Goal: Information Seeking & Learning: Compare options

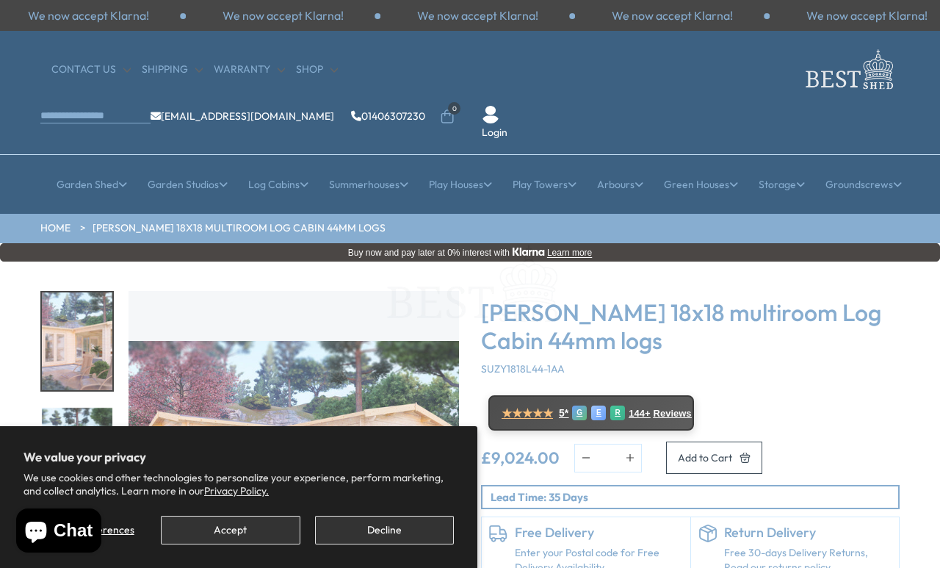
scroll to position [7, 0]
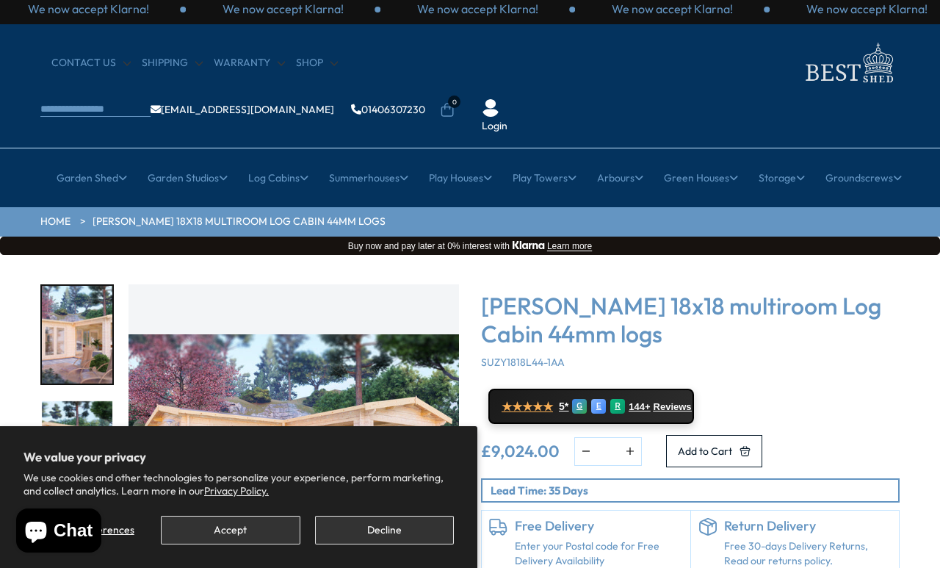
click at [394, 347] on img "1 / 7" at bounding box center [294, 449] width 331 height 331
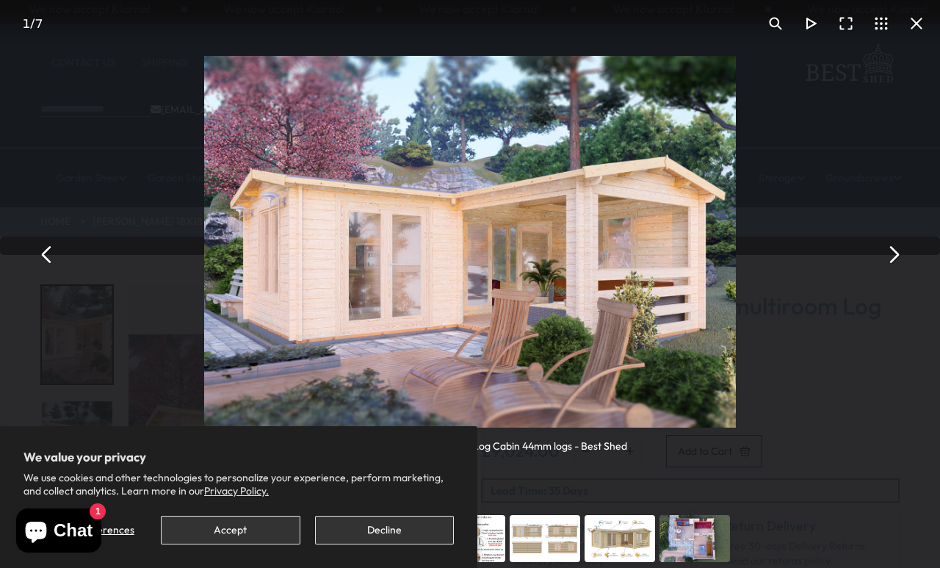
click at [892, 243] on button "You can close this modal content with the ESC key" at bounding box center [893, 254] width 35 height 35
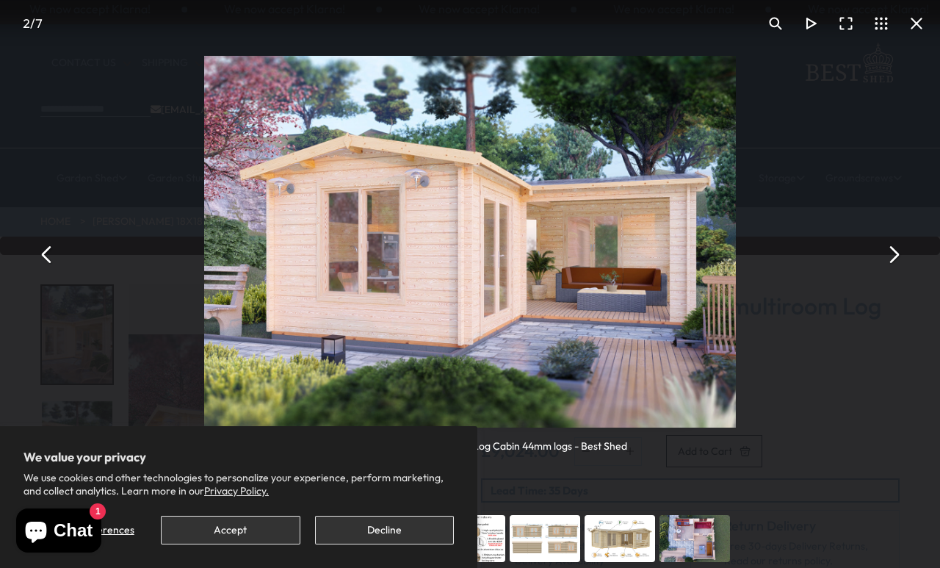
click at [892, 245] on button "You can close this modal content with the ESC key" at bounding box center [893, 254] width 35 height 35
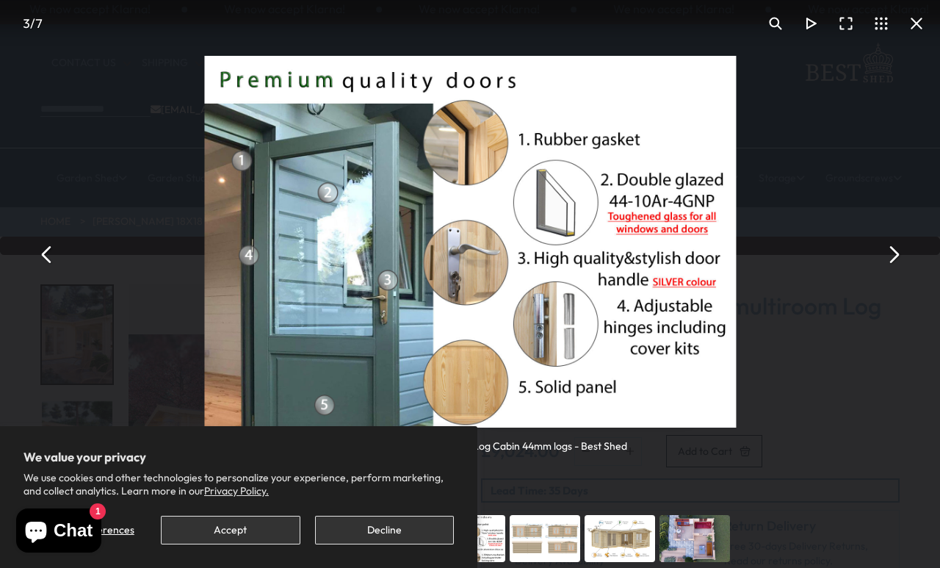
click at [887, 243] on button "You can close this modal content with the ESC key" at bounding box center [893, 254] width 35 height 35
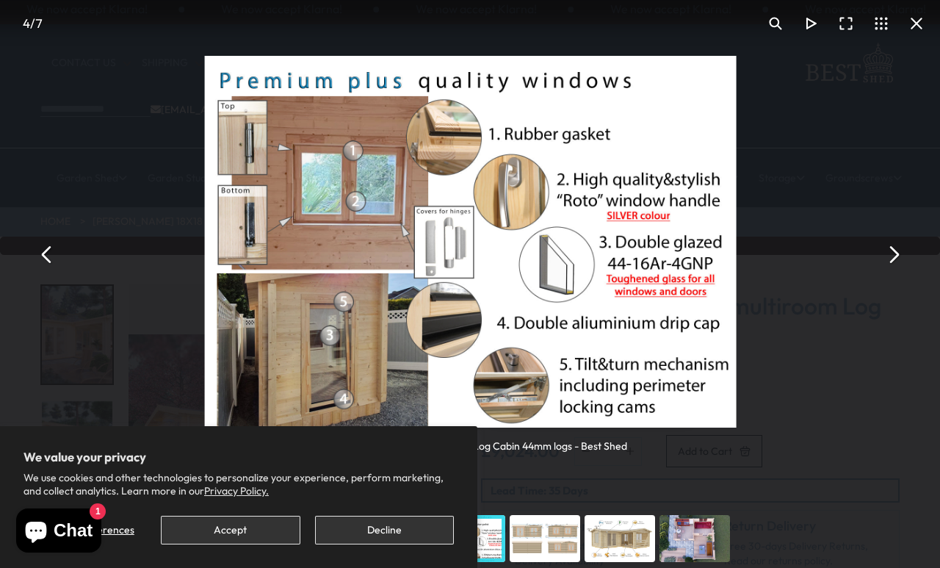
click at [881, 249] on button "You can close this modal content with the ESC key" at bounding box center [893, 254] width 35 height 35
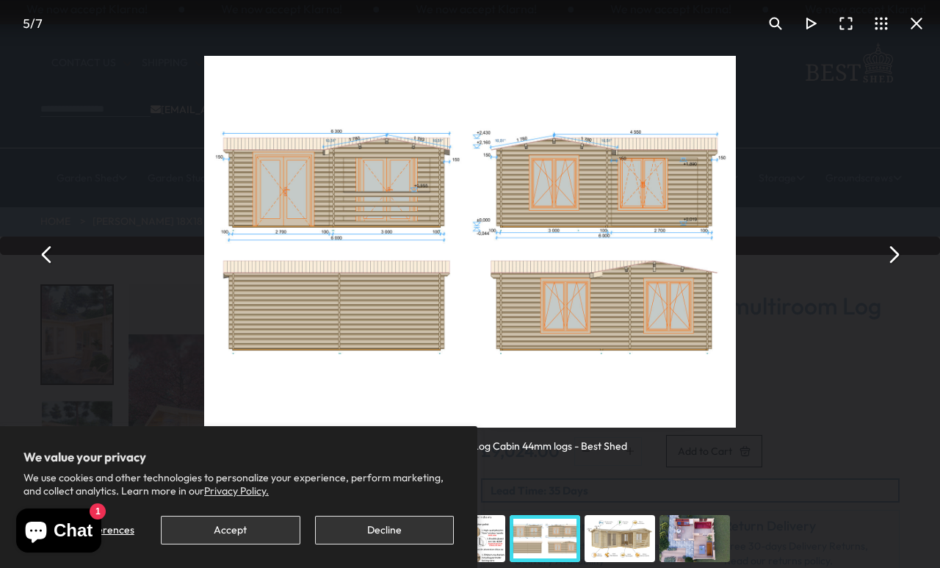
click at [887, 243] on button "You can close this modal content with the ESC key" at bounding box center [893, 254] width 35 height 35
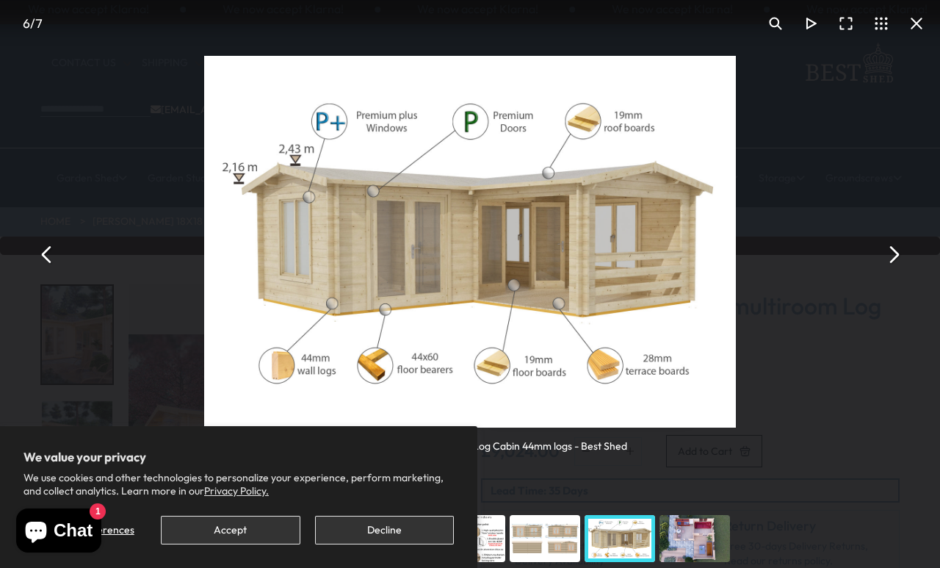
click at [892, 245] on button "You can close this modal content with the ESC key" at bounding box center [893, 254] width 35 height 35
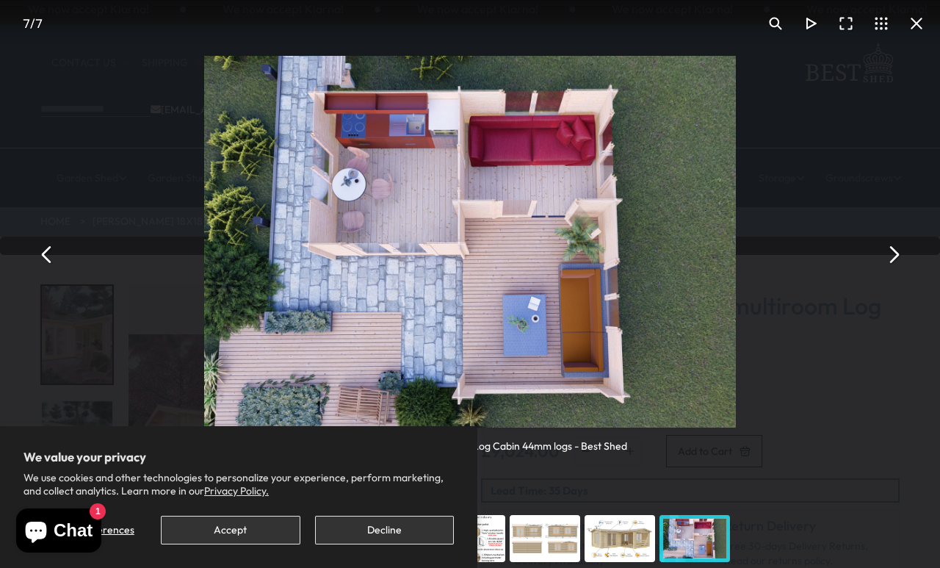
click at [895, 258] on button "You can close this modal content with the ESC key" at bounding box center [893, 254] width 35 height 35
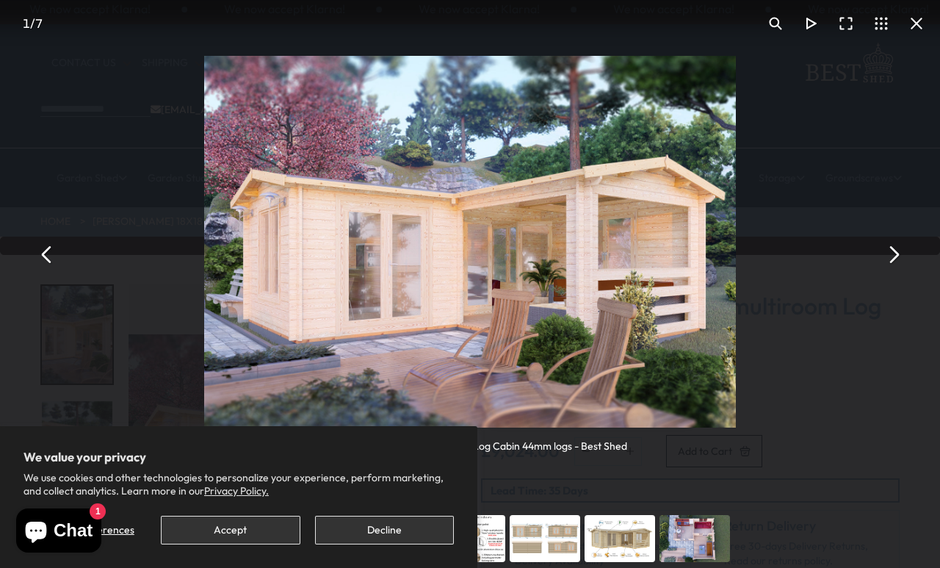
click at [896, 245] on button "You can close this modal content with the ESC key" at bounding box center [893, 254] width 35 height 35
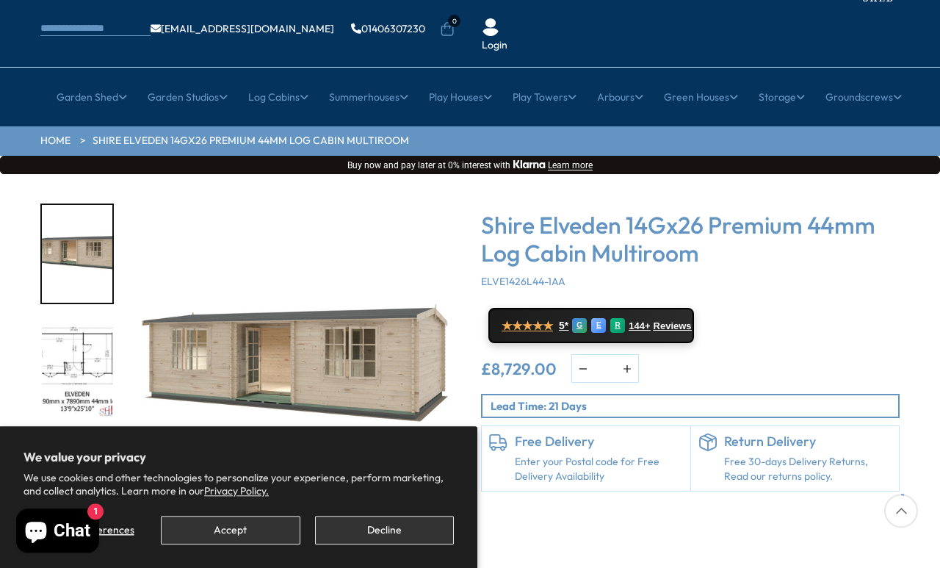
scroll to position [86, 0]
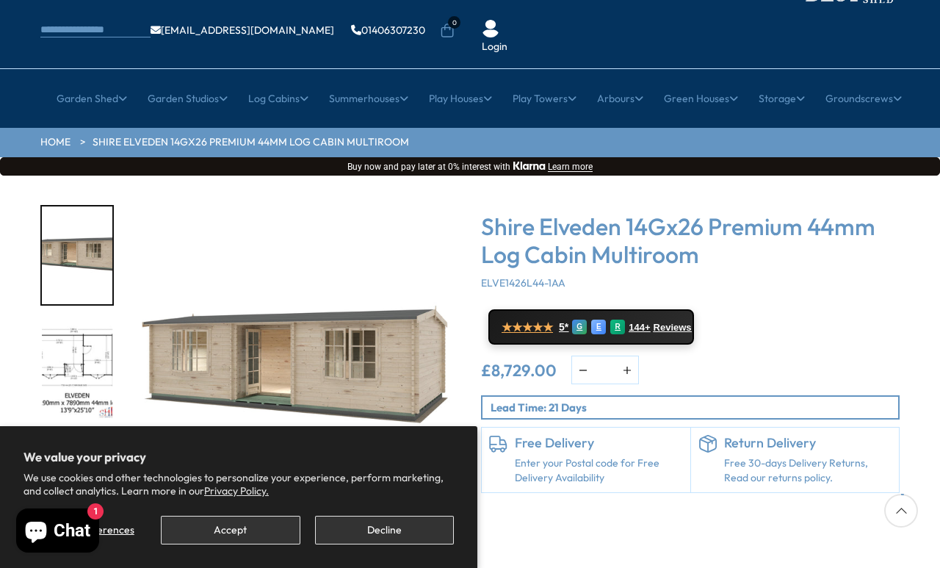
click at [375, 523] on button "Decline" at bounding box center [384, 530] width 139 height 29
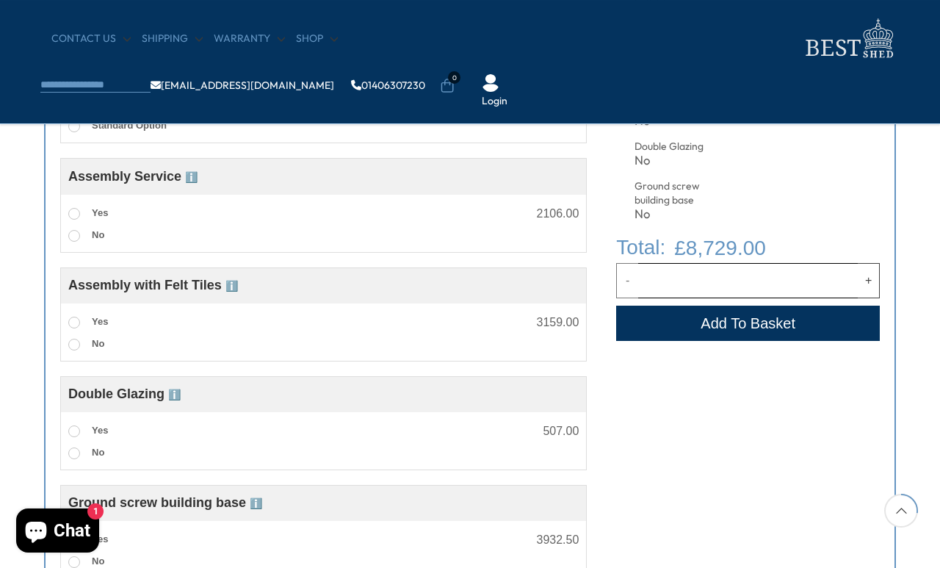
scroll to position [815, 0]
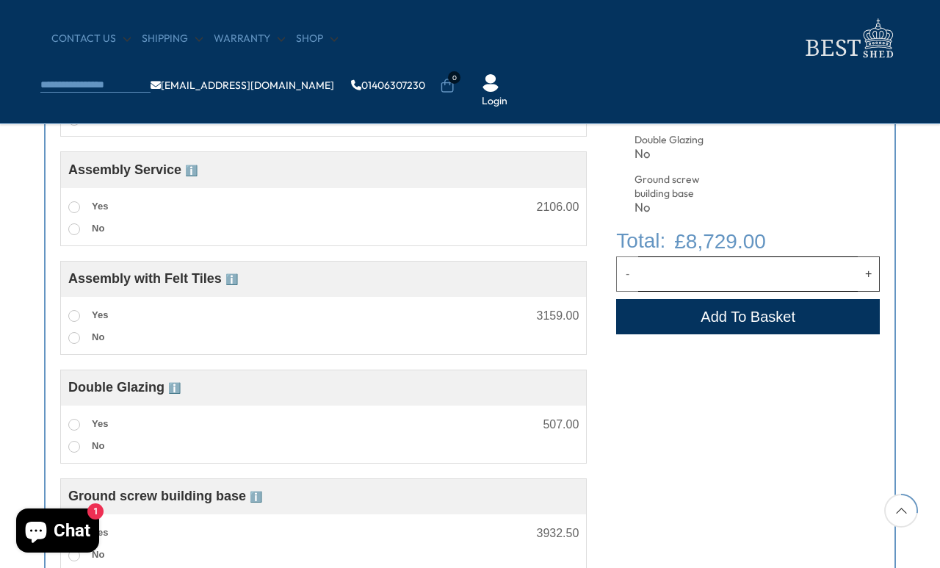
click at [866, 369] on div "Customise your options Customise Product Log Thickness Upgrade ℹ️ Log Thickness…" at bounding box center [470, 206] width 940 height 823
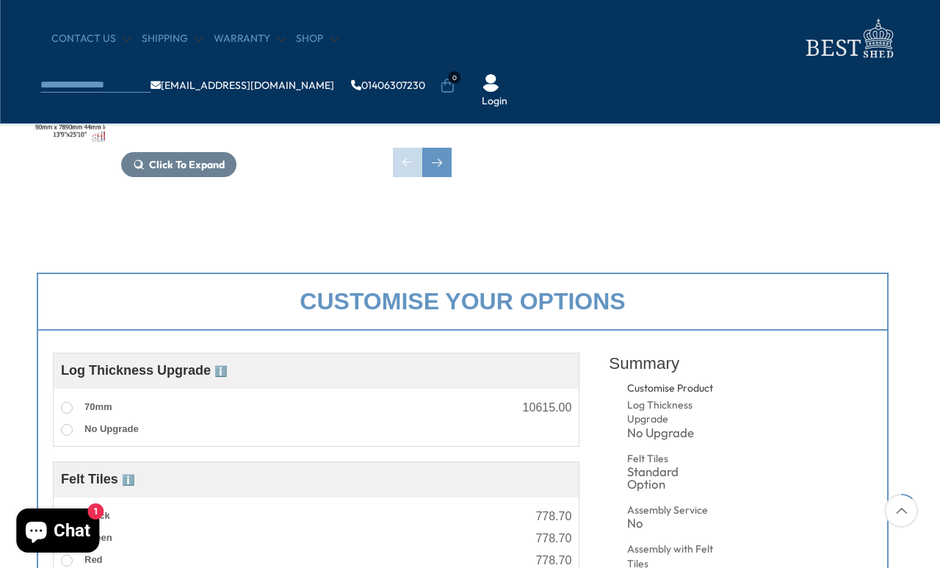
scroll to position [351, 7]
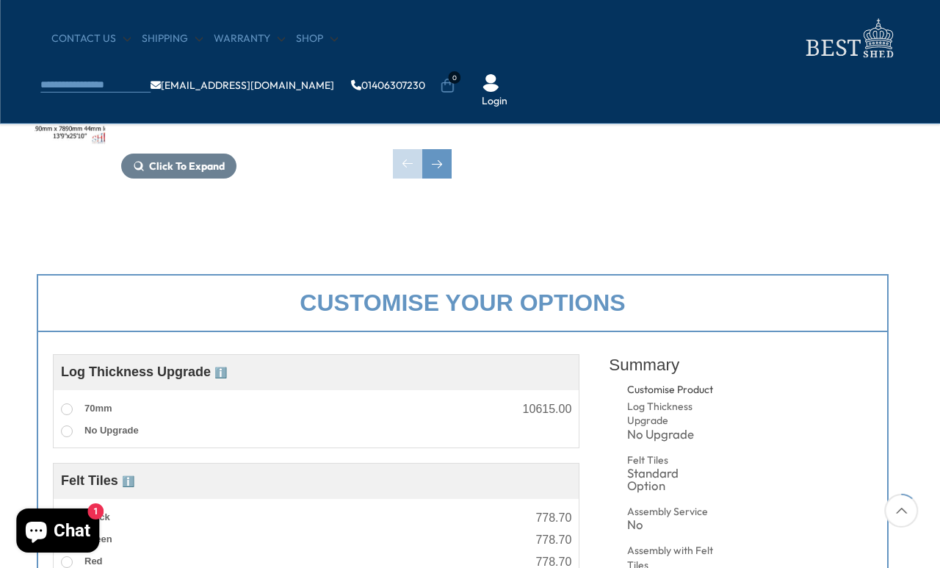
click at [112, 410] on span "70mm" at bounding box center [98, 408] width 28 height 11
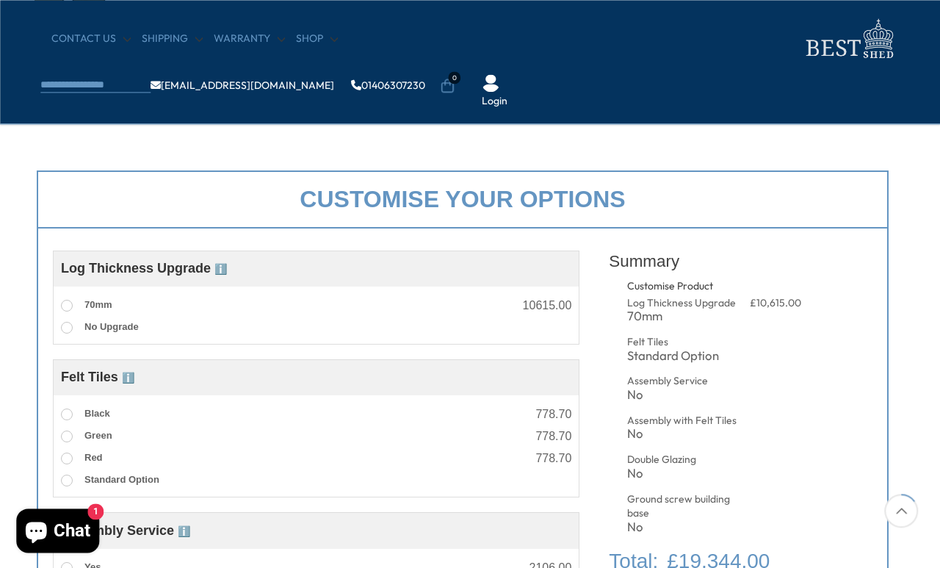
scroll to position [455, 7]
click at [667, 310] on div "70mm" at bounding box center [682, 316] width 111 height 12
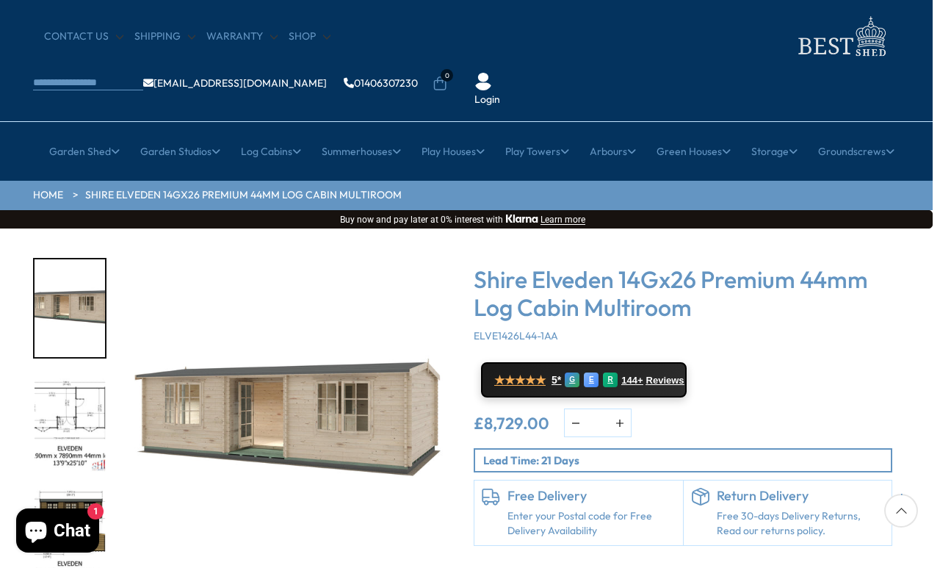
scroll to position [39, 7]
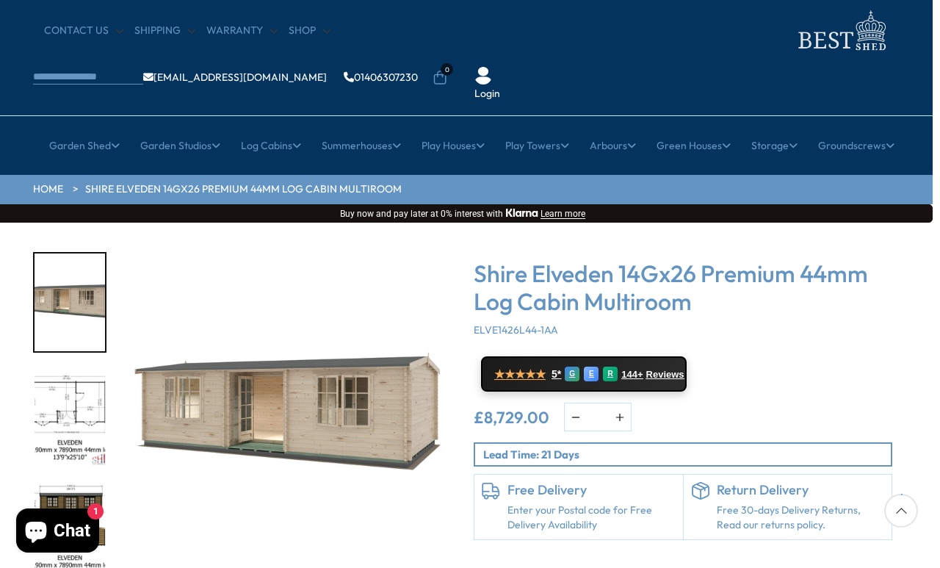
click at [391, 367] on img "1 / 10" at bounding box center [286, 417] width 331 height 331
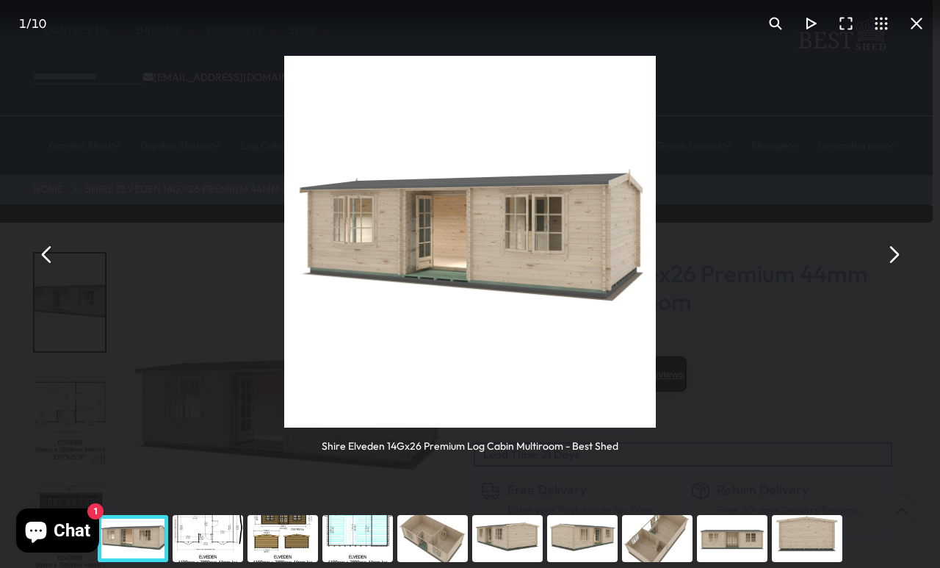
click at [866, 245] on button "You can close this modal content with the ESC key" at bounding box center [893, 254] width 35 height 35
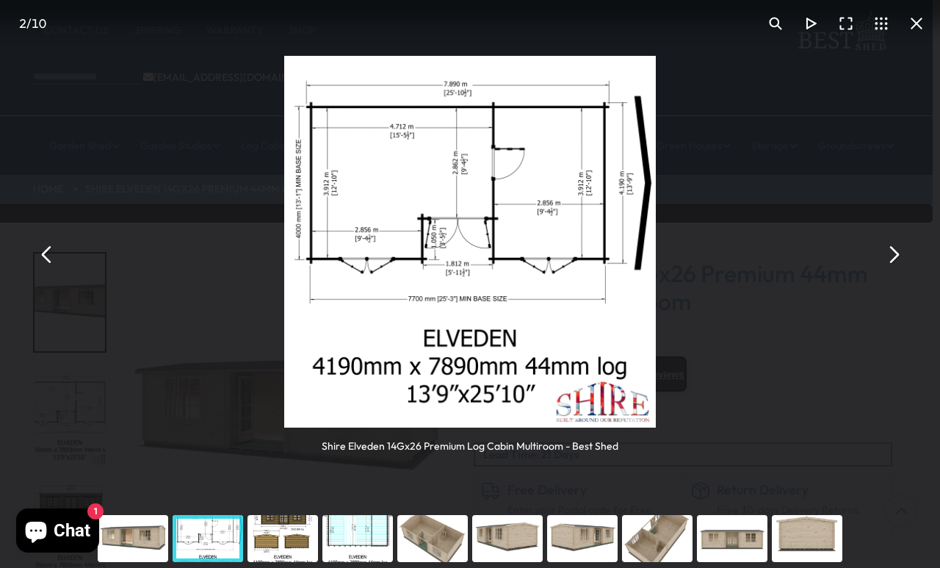
click at [866, 250] on button "You can close this modal content with the ESC key" at bounding box center [893, 254] width 35 height 35
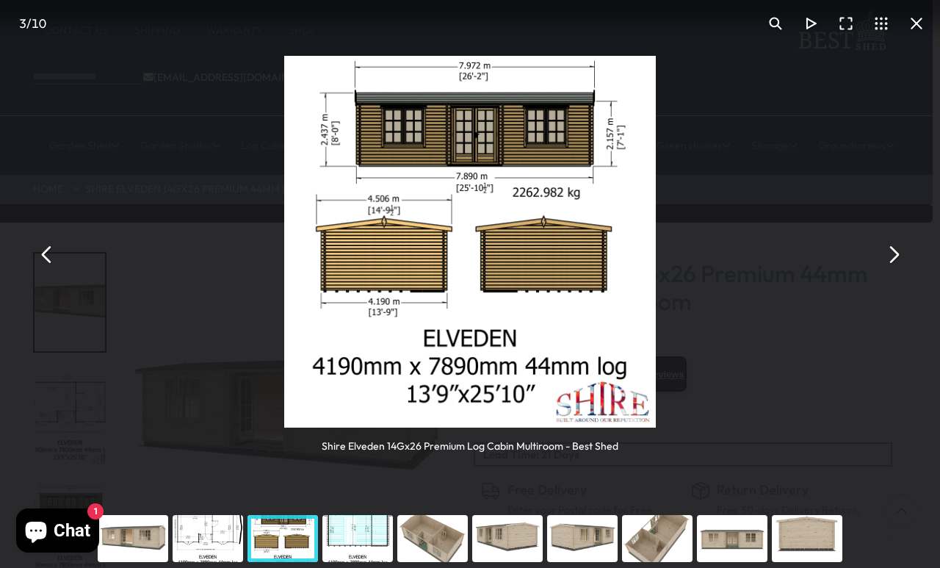
click at [866, 250] on button "You can close this modal content with the ESC key" at bounding box center [893, 254] width 35 height 35
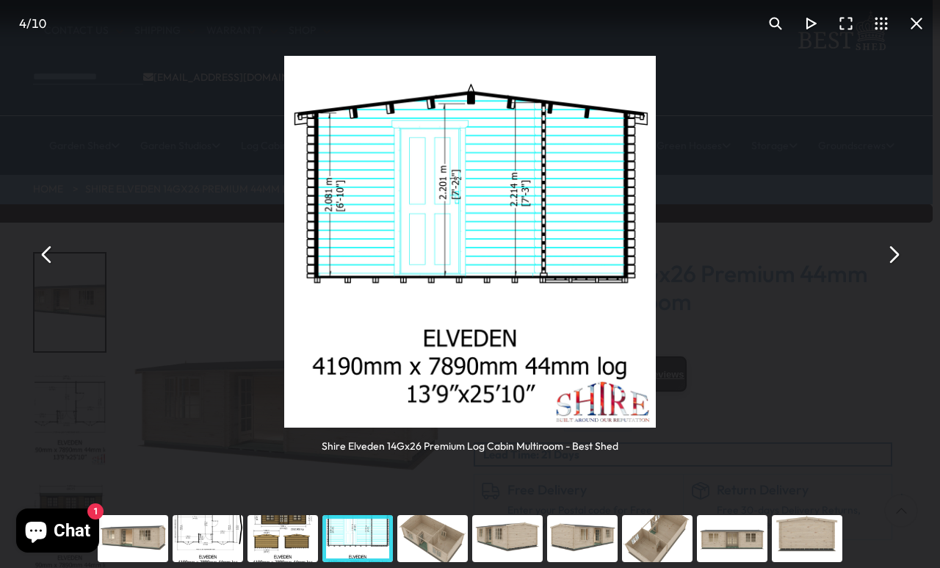
click at [866, 247] on button "You can close this modal content with the ESC key" at bounding box center [893, 254] width 35 height 35
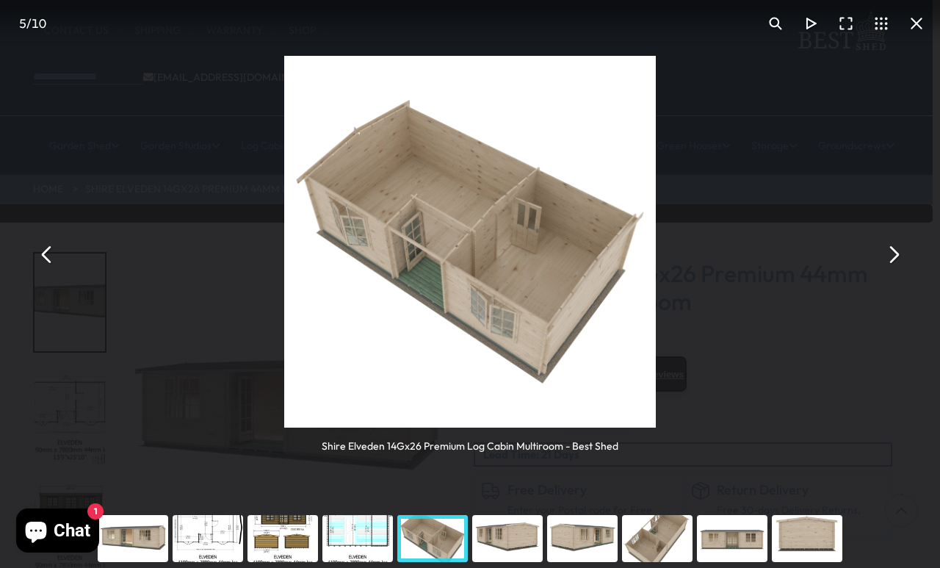
click at [866, 240] on button "You can close this modal content with the ESC key" at bounding box center [893, 254] width 35 height 35
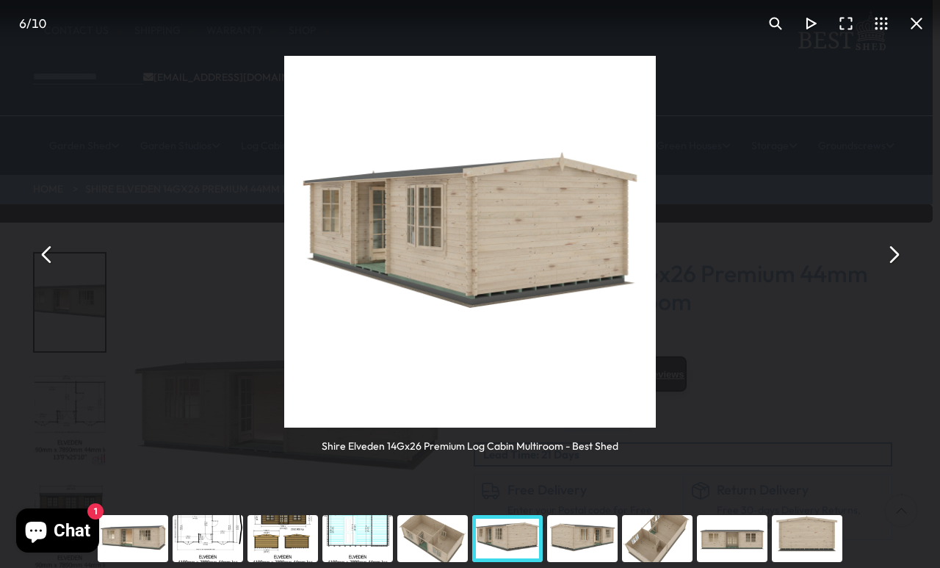
click at [866, 248] on button "You can close this modal content with the ESC key" at bounding box center [893, 254] width 35 height 35
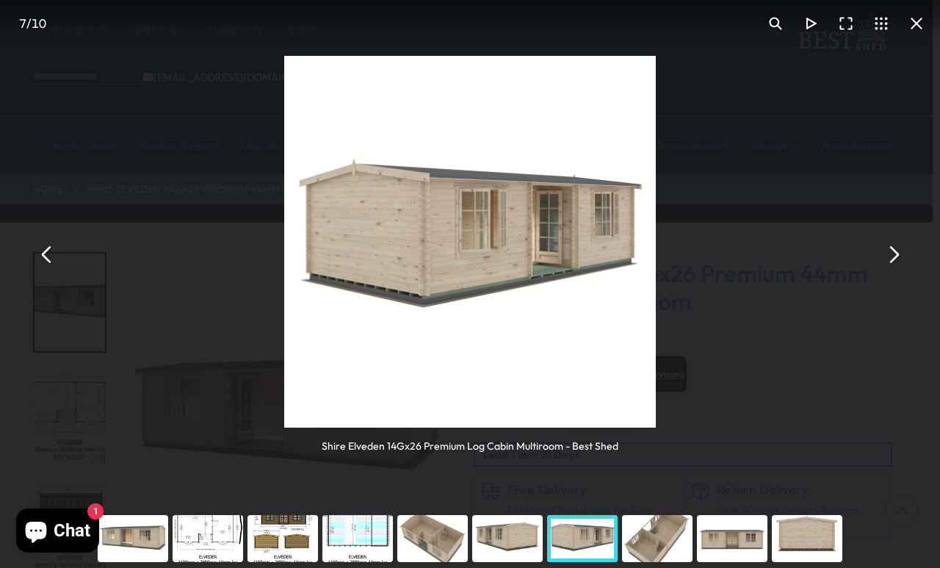
click at [866, 255] on button "You can close this modal content with the ESC key" at bounding box center [893, 254] width 35 height 35
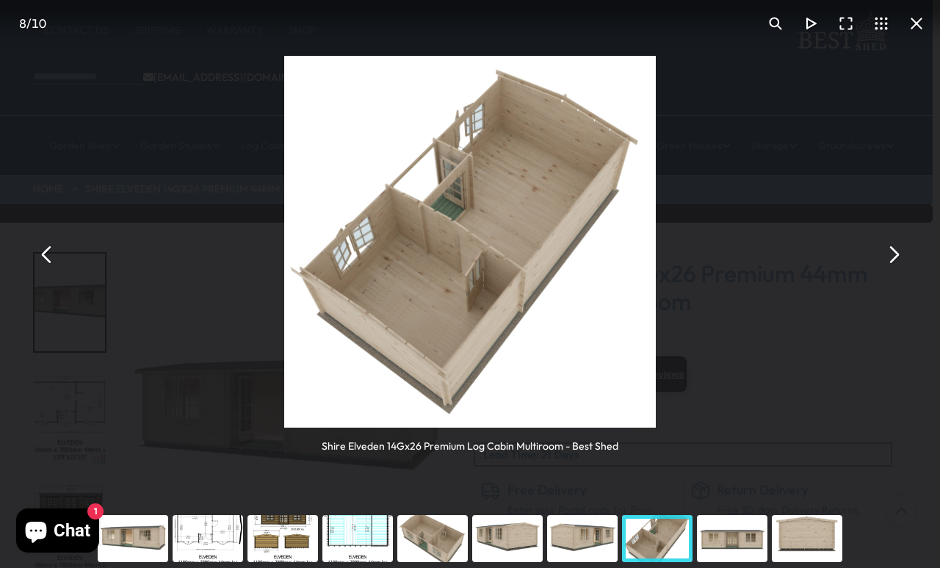
click at [866, 243] on button "You can close this modal content with the ESC key" at bounding box center [893, 254] width 35 height 35
